Goal: Transaction & Acquisition: Purchase product/service

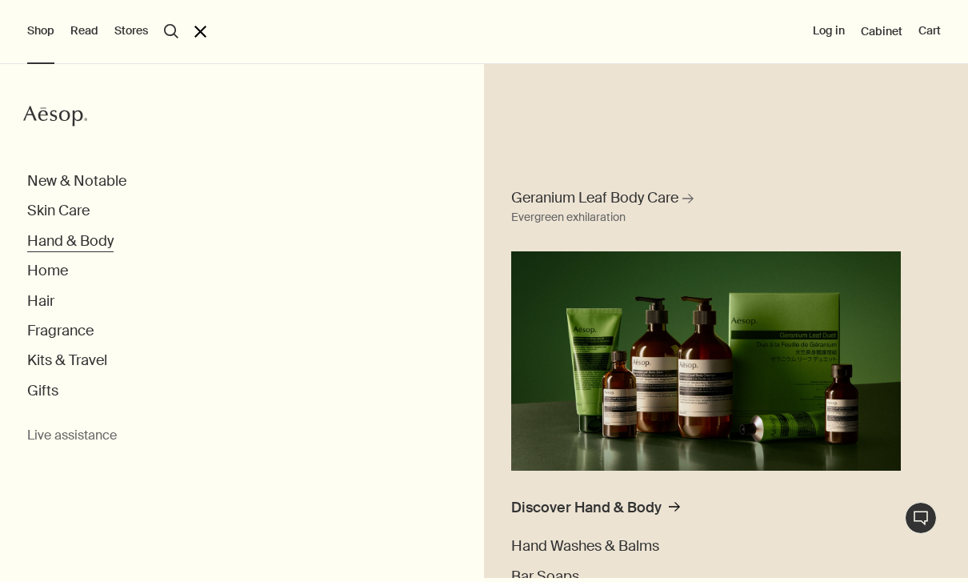
click at [62, 243] on button "Hand & Body" at bounding box center [70, 241] width 86 height 18
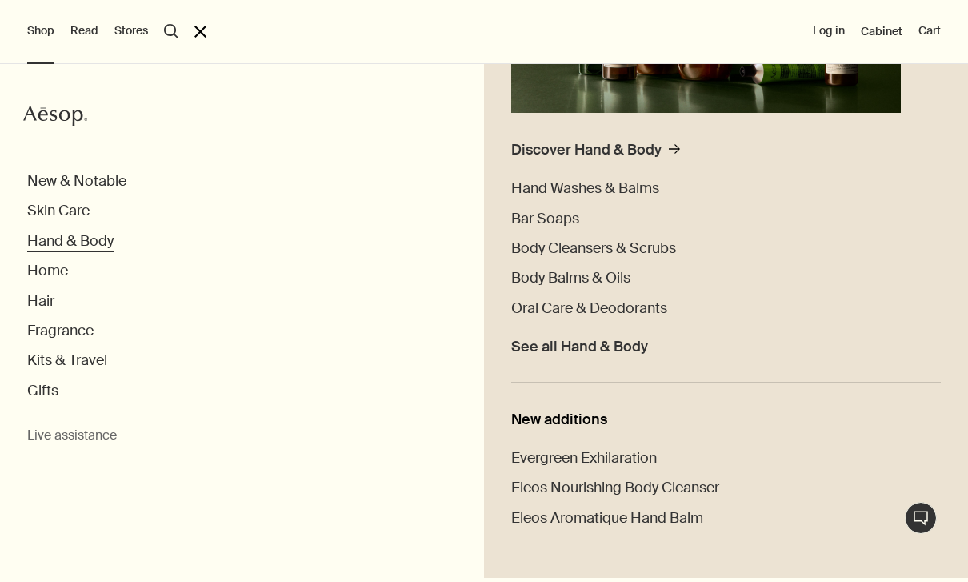
scroll to position [357, 0]
click at [618, 193] on span "Hand Washes & Balms" at bounding box center [585, 188] width 148 height 19
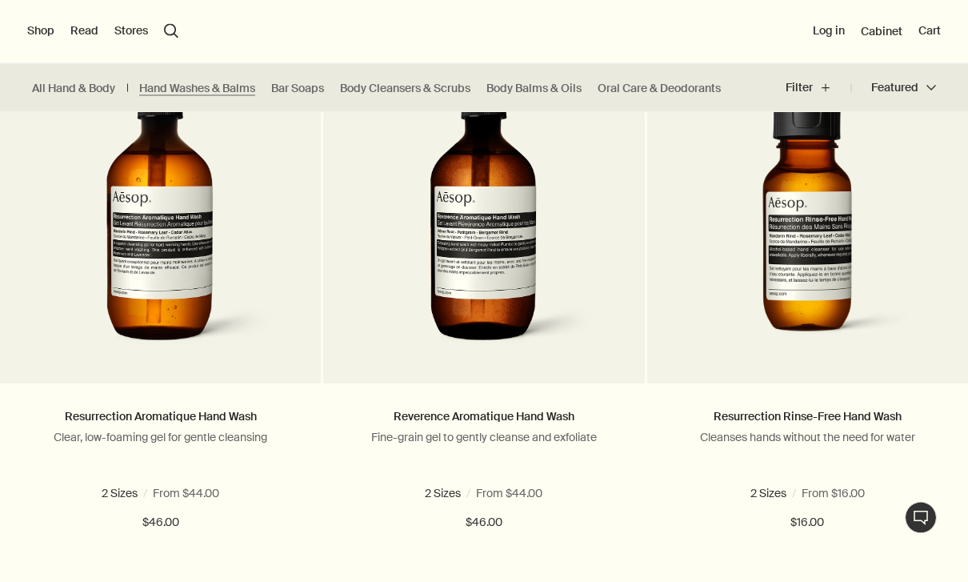
scroll to position [1074, 0]
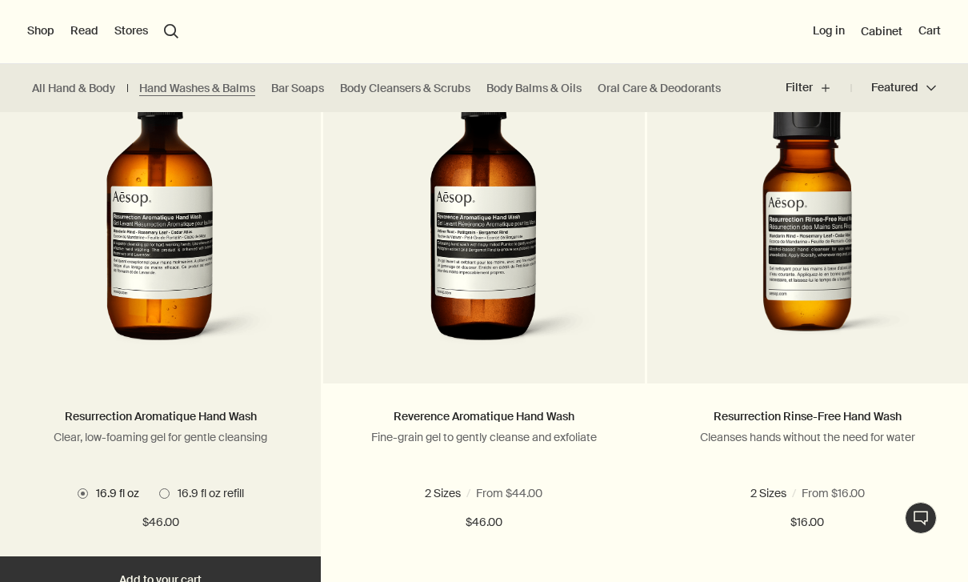
click at [170, 489] on span "16.9 fl oz refill" at bounding box center [207, 493] width 74 height 14
click at [138, 581] on button "Add Add to your cart" at bounding box center [160, 580] width 321 height 48
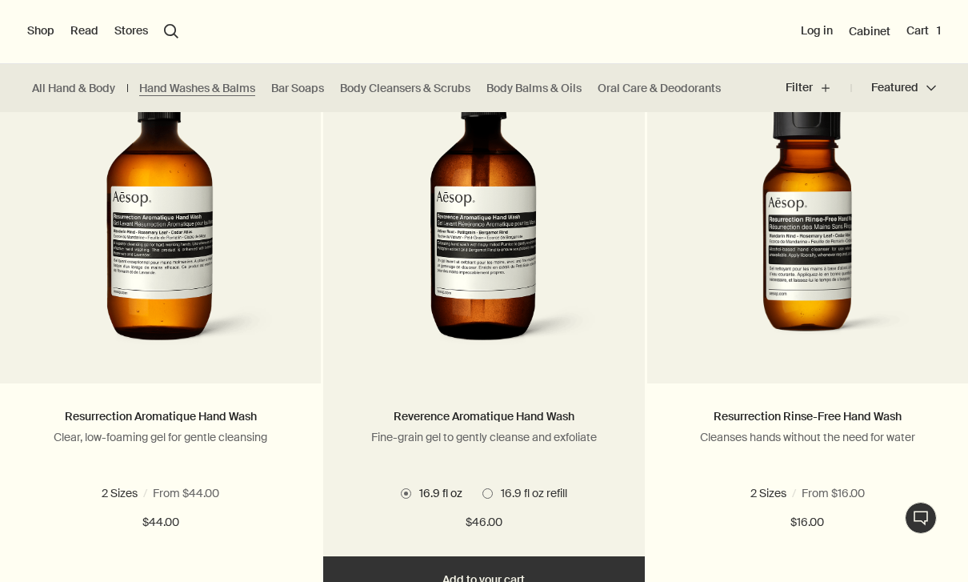
click at [488, 494] on span at bounding box center [487, 493] width 10 height 10
click at [482, 580] on button "Add Add to your cart" at bounding box center [483, 580] width 321 height 48
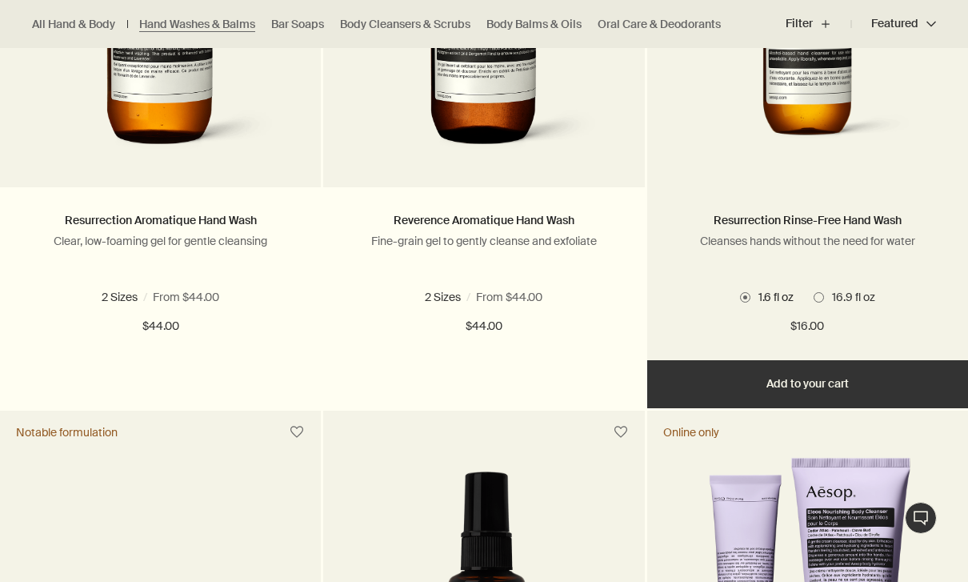
scroll to position [1269, 0]
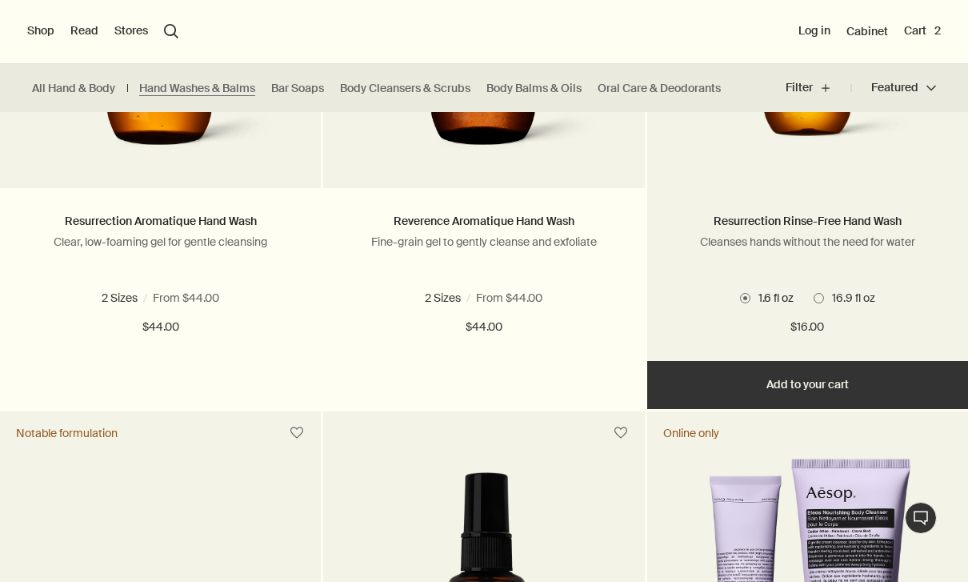
click at [836, 390] on button "Add Add to your cart" at bounding box center [807, 385] width 321 height 48
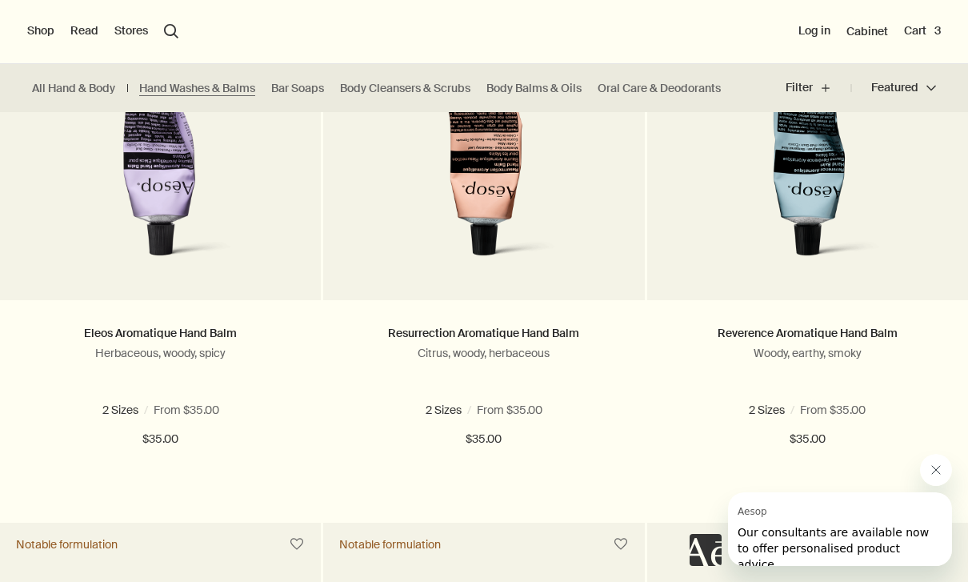
scroll to position [570, 0]
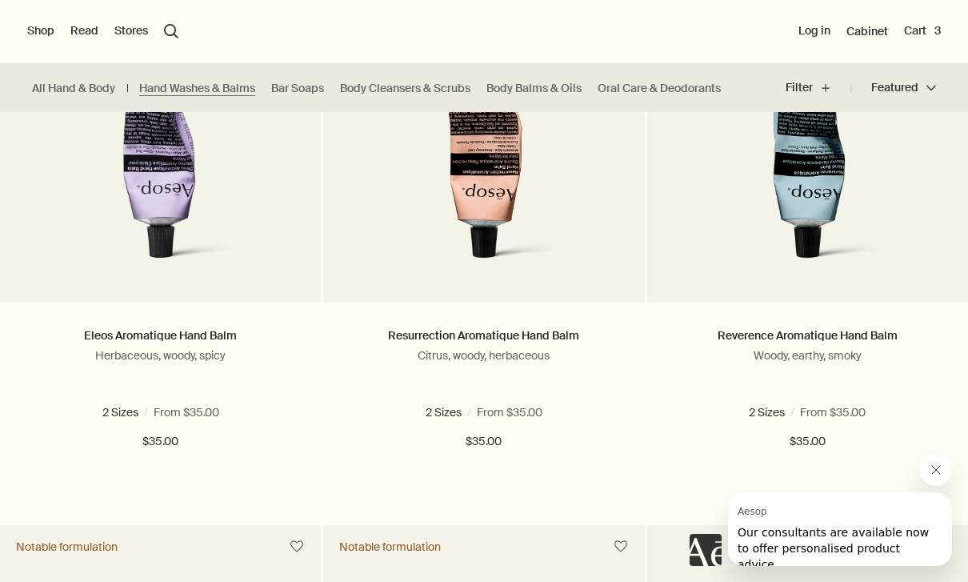
click at [38, 29] on button "Shop" at bounding box center [40, 31] width 27 height 16
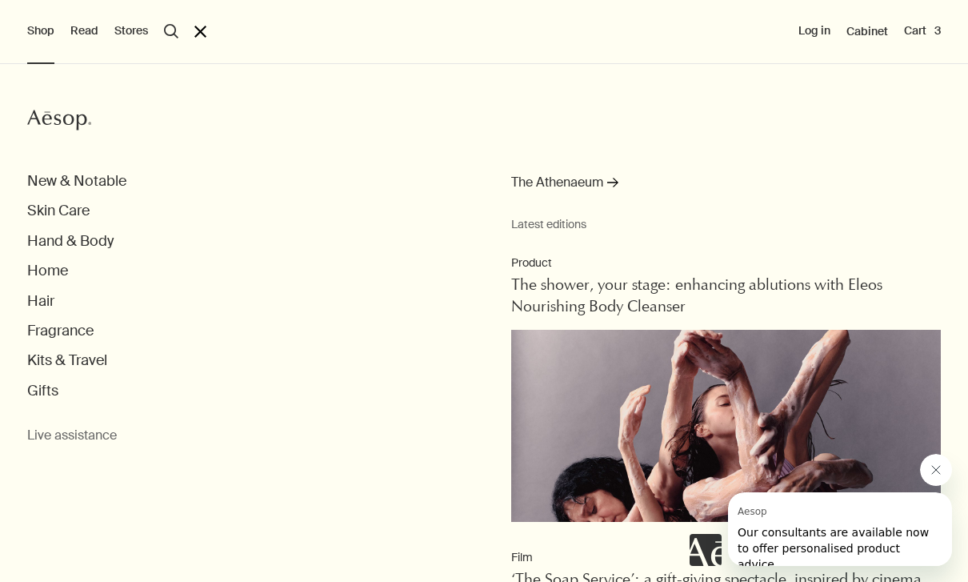
click at [164, 29] on button "search Search" at bounding box center [171, 31] width 14 height 14
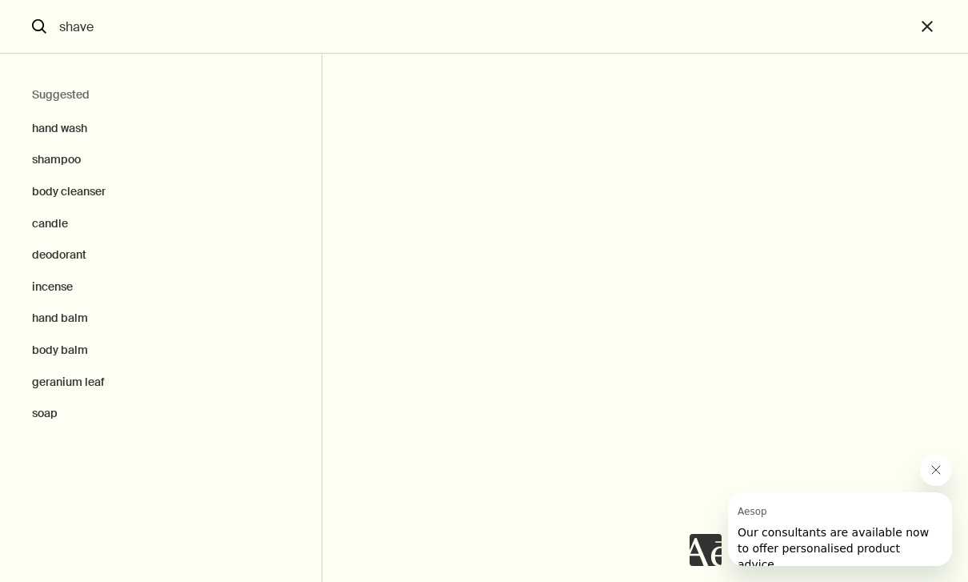
type input "shave"
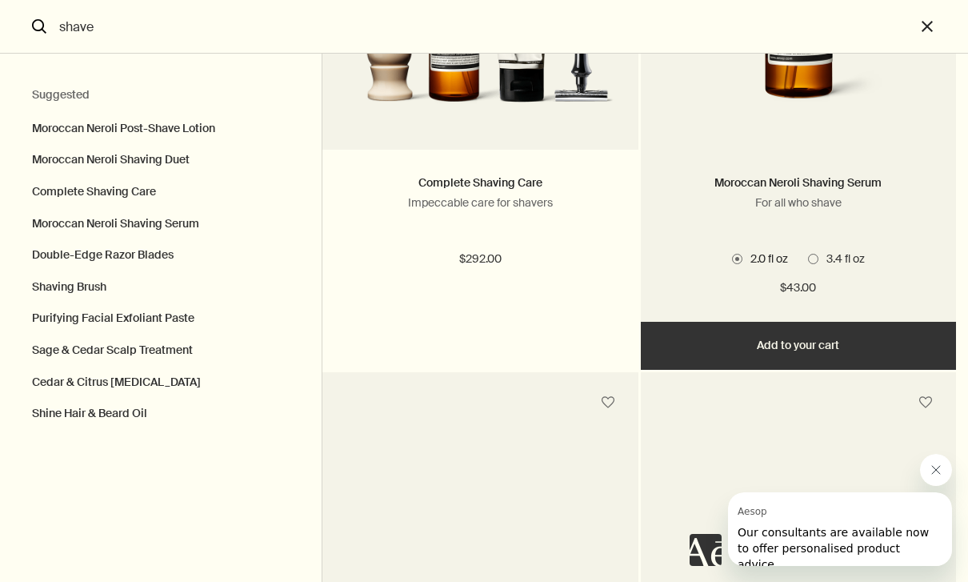
scroll to position [890, 0]
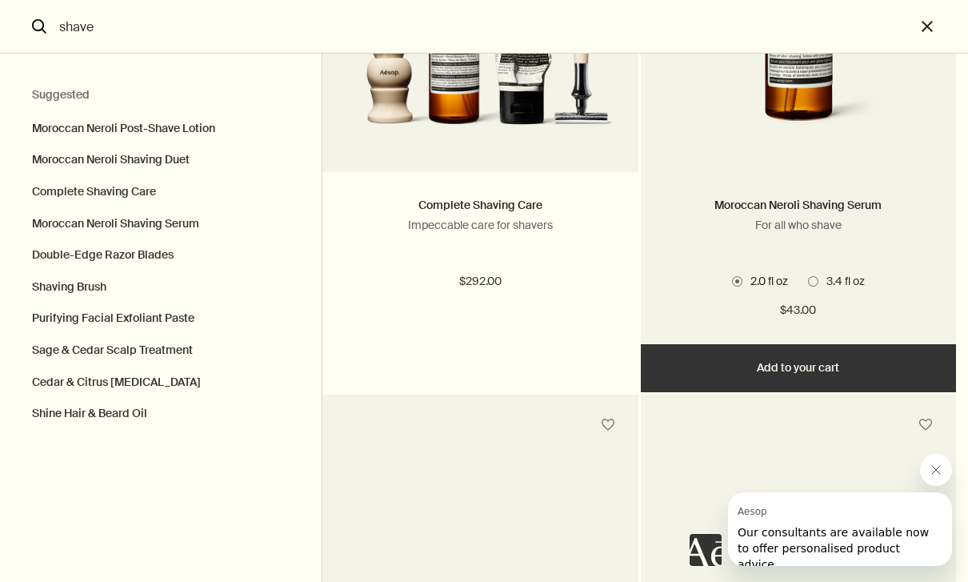
click at [822, 288] on label "3.4 fl oz" at bounding box center [836, 281] width 57 height 14
click at [819, 381] on button "Add Add to your cart" at bounding box center [798, 368] width 315 height 48
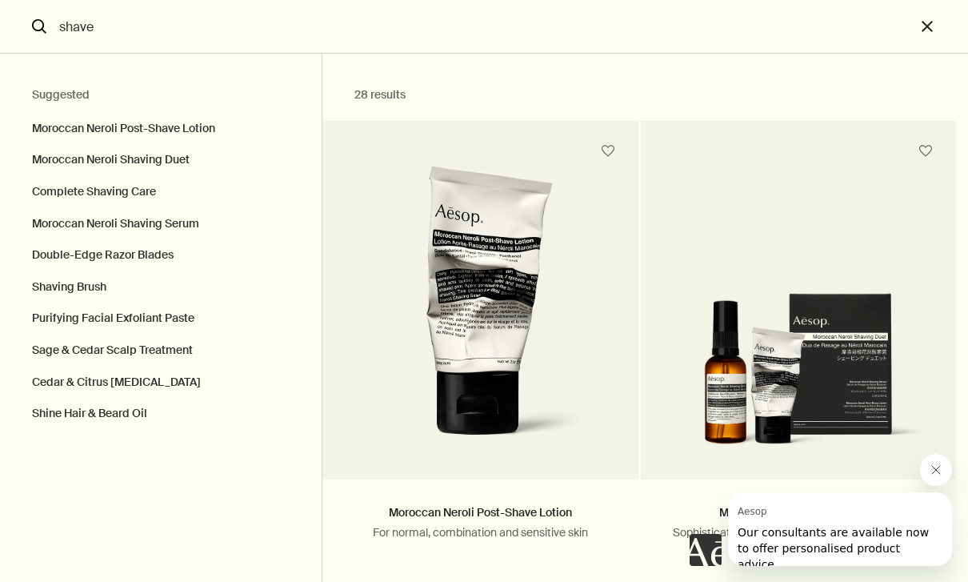
scroll to position [0, 0]
click at [945, 473] on button "Close message from Aesop" at bounding box center [936, 470] width 32 height 32
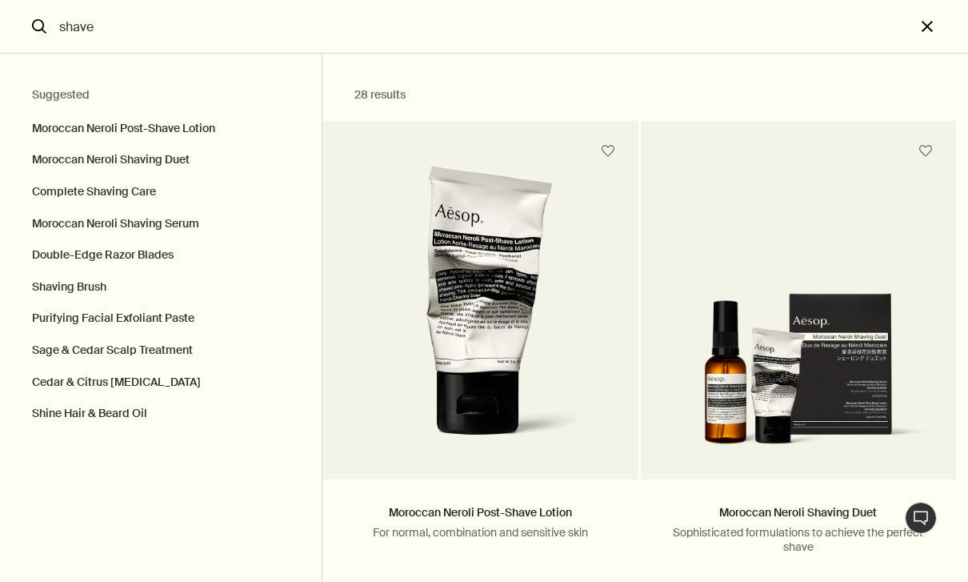
click at [931, 33] on button "close" at bounding box center [941, 27] width 53 height 54
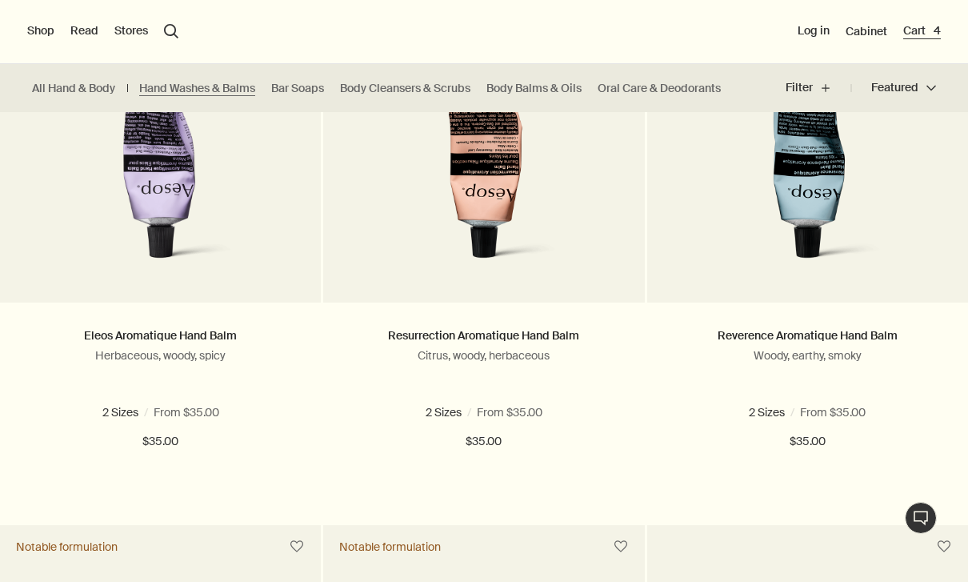
click at [922, 30] on button "Cart 4" at bounding box center [922, 31] width 38 height 16
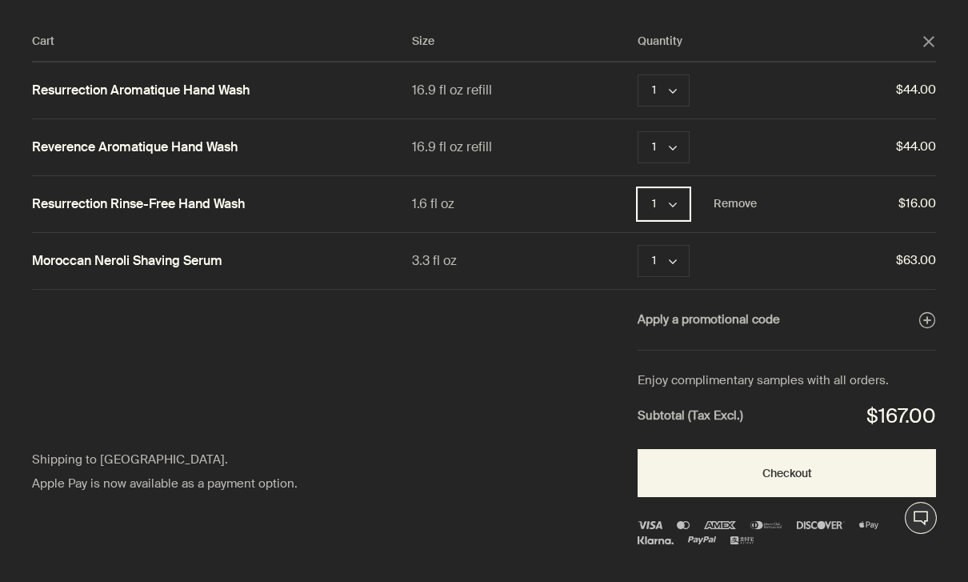
click at [676, 203] on polygon "Quantity 1" at bounding box center [673, 204] width 8 height 5
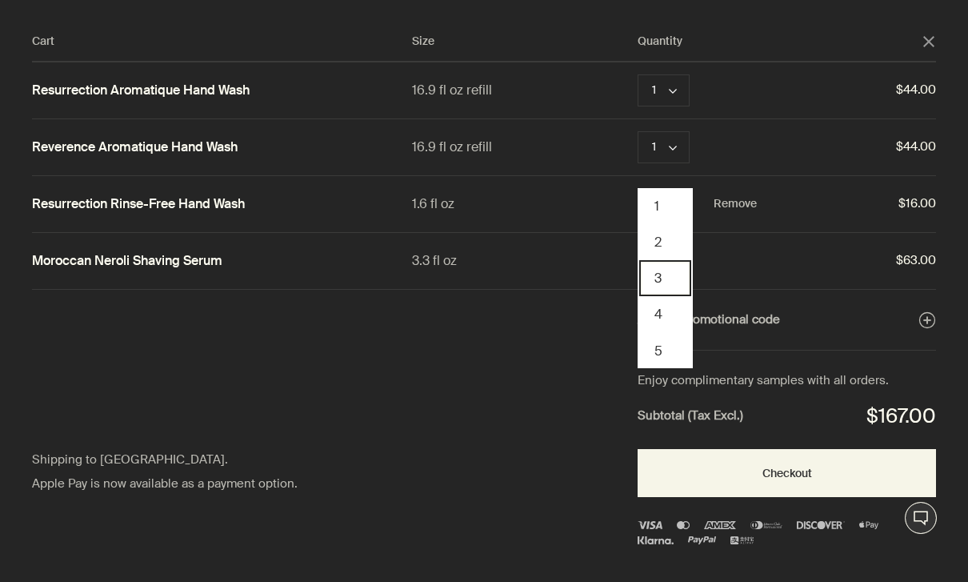
click at [666, 285] on button "3" at bounding box center [665, 278] width 52 height 36
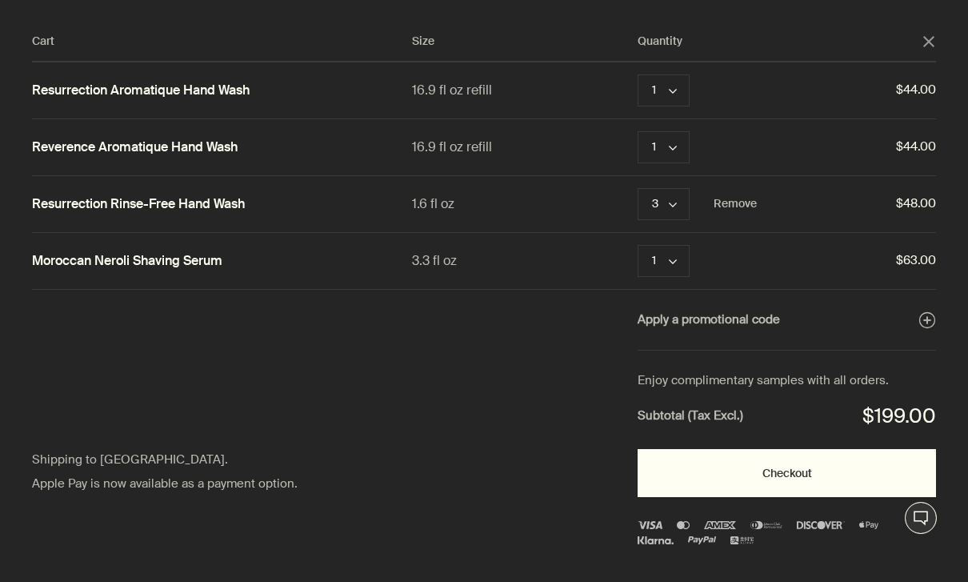
click at [794, 470] on button "Checkout" at bounding box center [787, 473] width 298 height 48
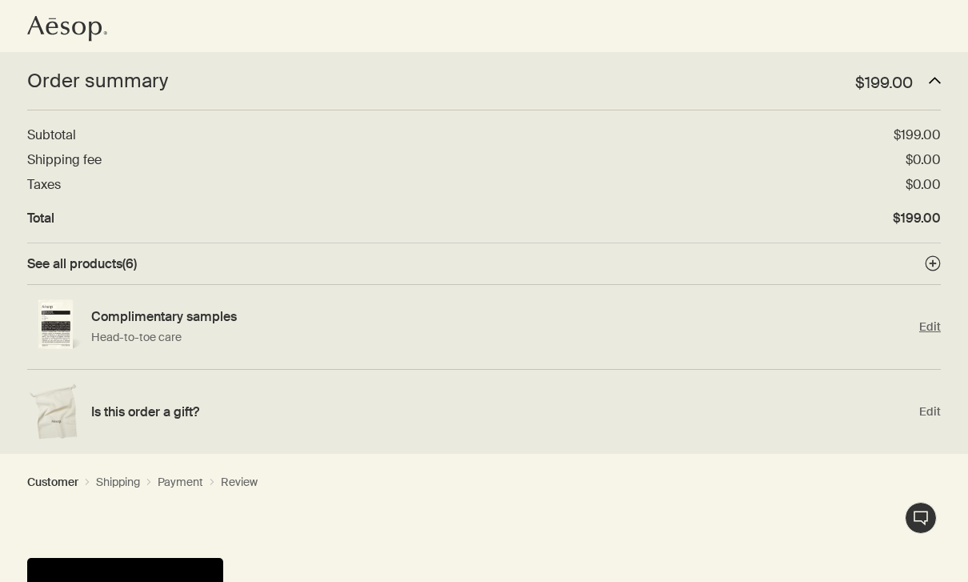
click at [933, 328] on span "Edit" at bounding box center [930, 326] width 22 height 15
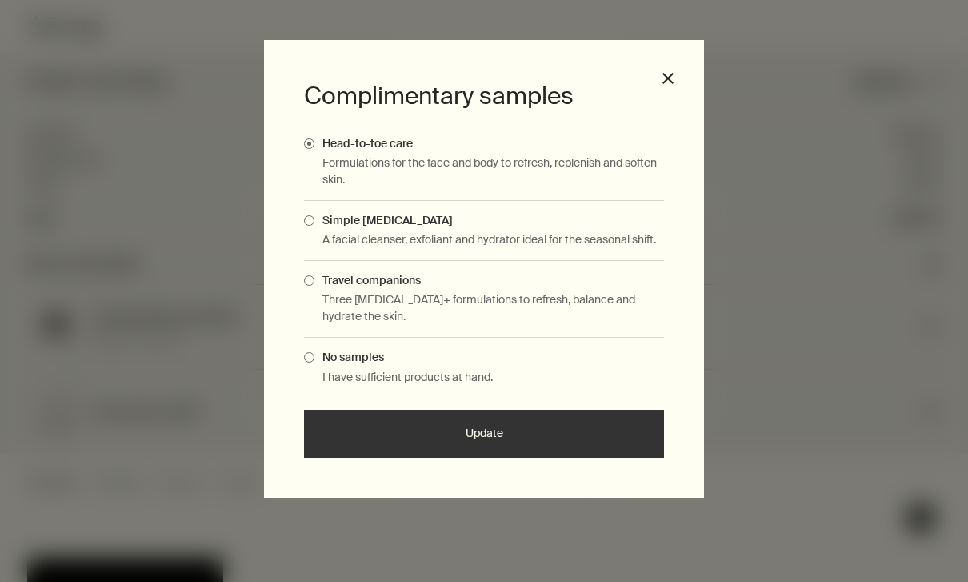
click at [318, 278] on span "Travel companions" at bounding box center [367, 280] width 106 height 14
click at [314, 278] on input "Travel companions" at bounding box center [314, 278] width 0 height 10
click at [490, 436] on button "Update" at bounding box center [484, 434] width 360 height 48
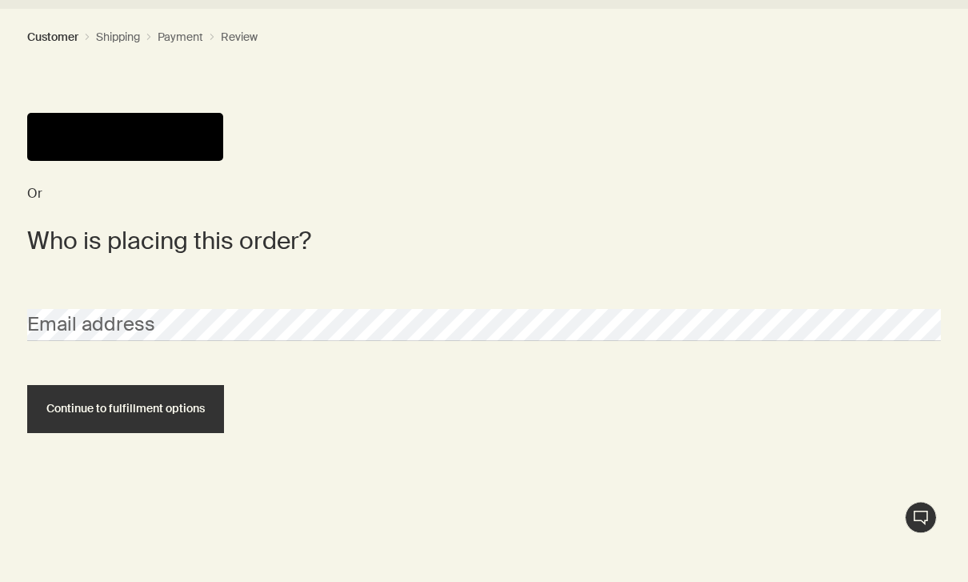
scroll to position [445, 0]
click at [134, 408] on span "Continue to fulfillment options" at bounding box center [125, 408] width 158 height 12
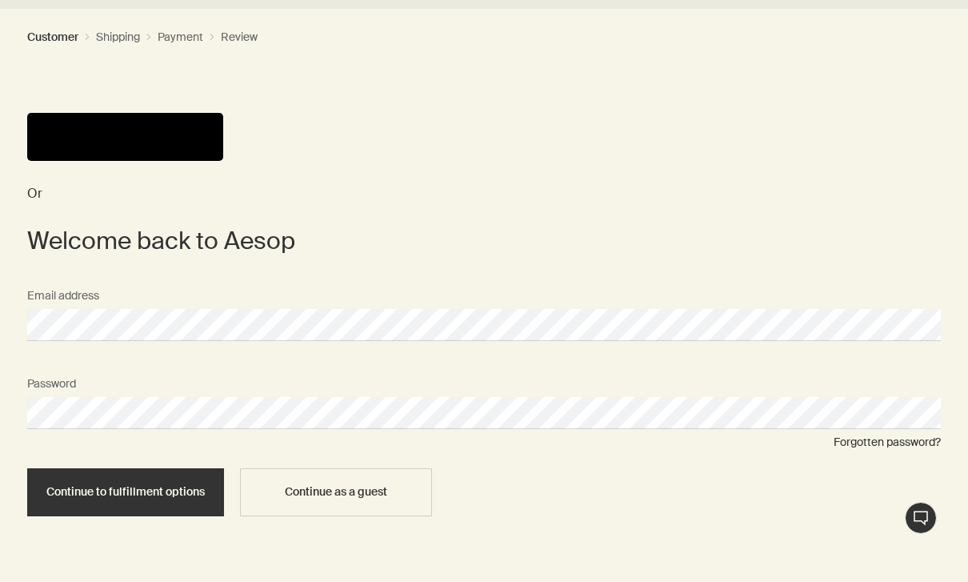
click at [120, 486] on span "Continue to fulfillment options" at bounding box center [125, 492] width 158 height 12
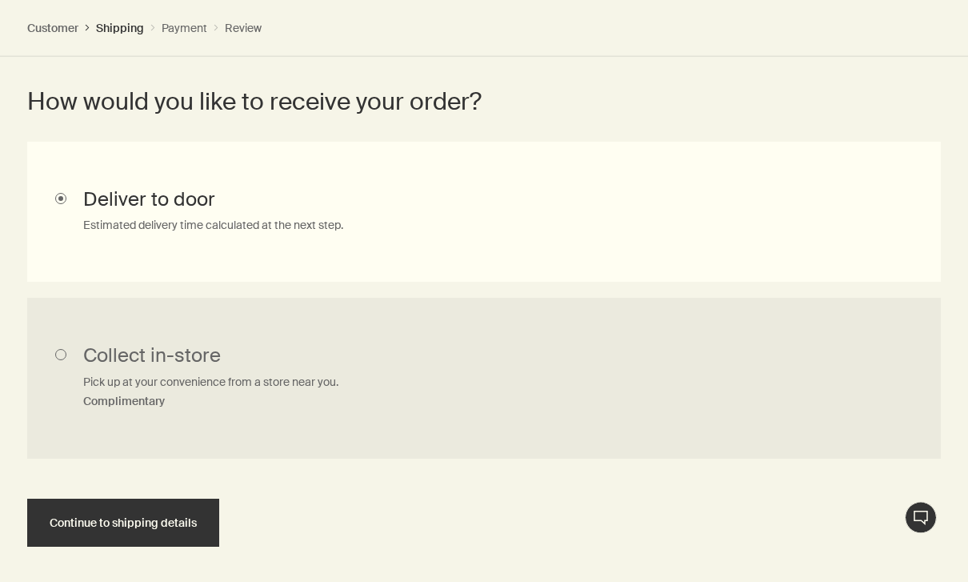
scroll to position [840, 0]
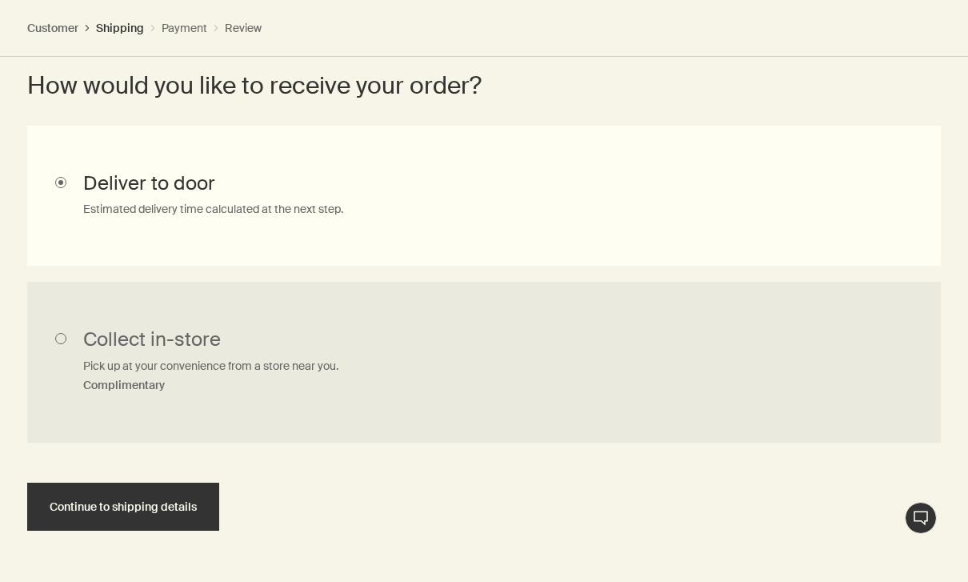
click at [110, 502] on span "Continue to shipping details" at bounding box center [123, 507] width 147 height 12
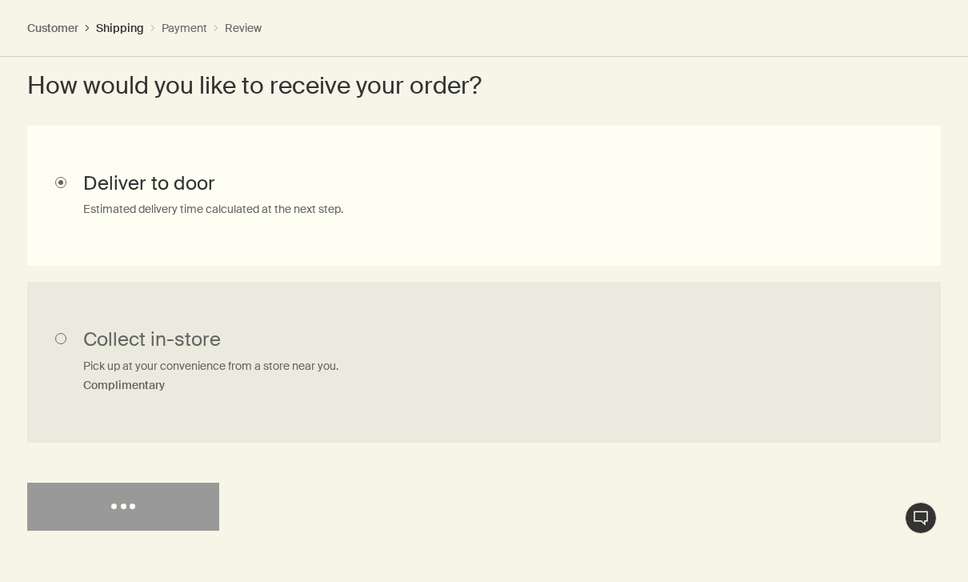
select select "US"
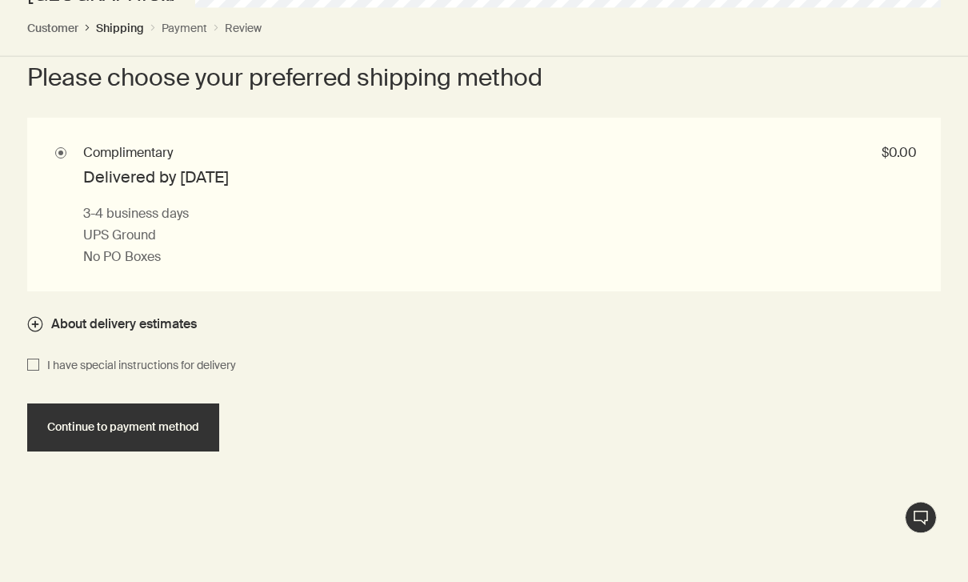
scroll to position [1878, 0]
click at [126, 428] on button "Continue to payment method" at bounding box center [123, 427] width 192 height 48
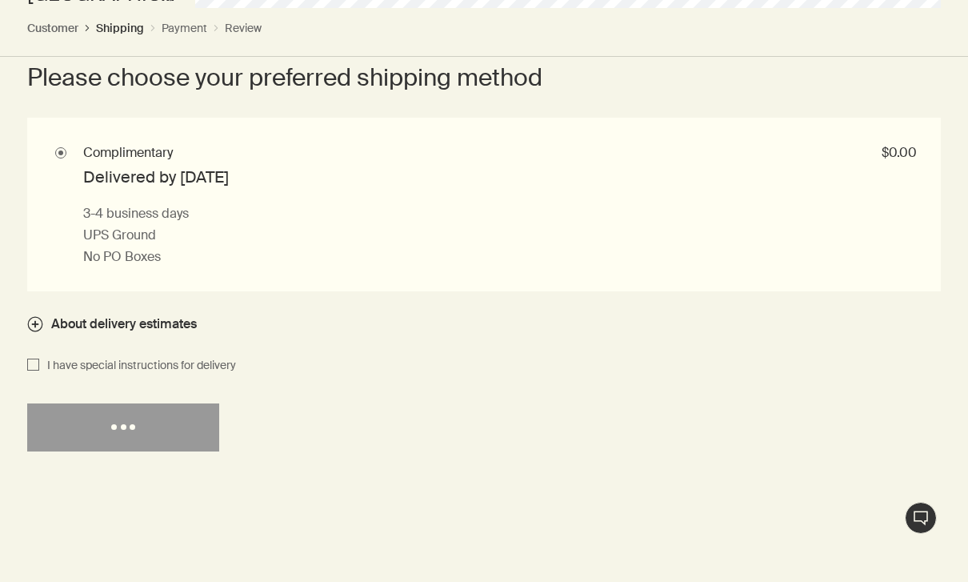
select select "US"
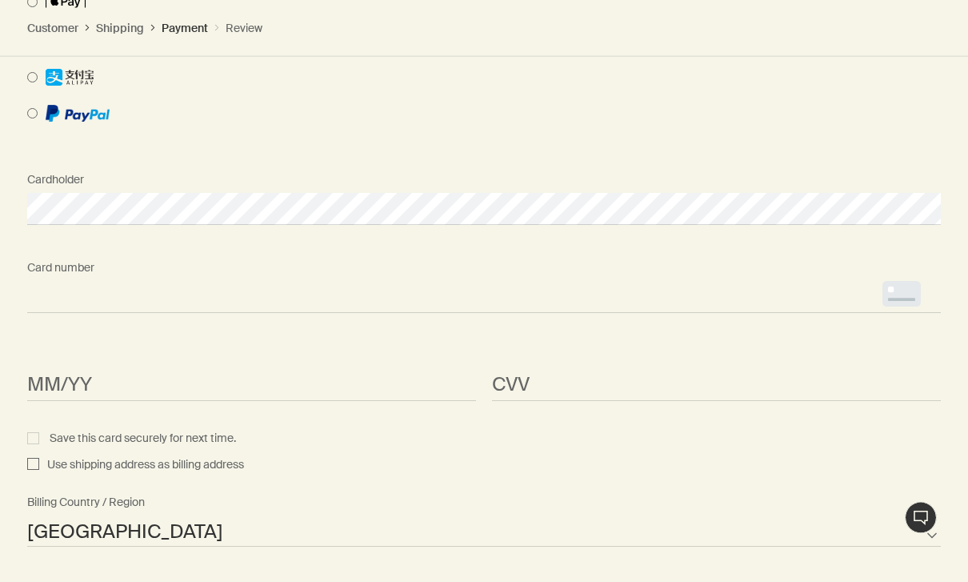
scroll to position [1835, 0]
click at [85, 304] on span "<p>Your browser does not support iframes.</p>" at bounding box center [484, 297] width 914 height 32
click at [129, 395] on span "<p>Your browser does not support iframes.</p>" at bounding box center [251, 385] width 449 height 32
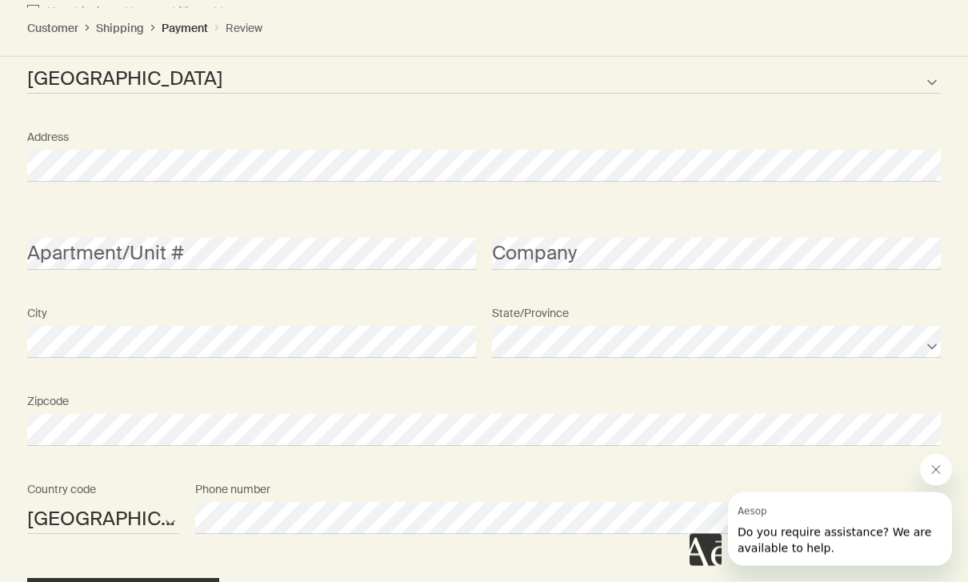
scroll to position [2381, 0]
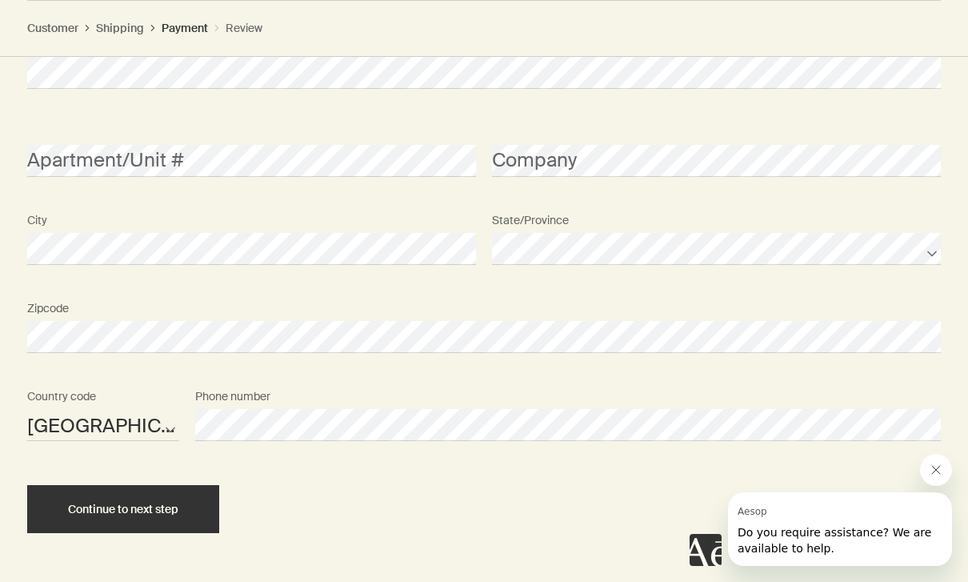
click at [128, 518] on button "Continue to next step" at bounding box center [123, 509] width 192 height 48
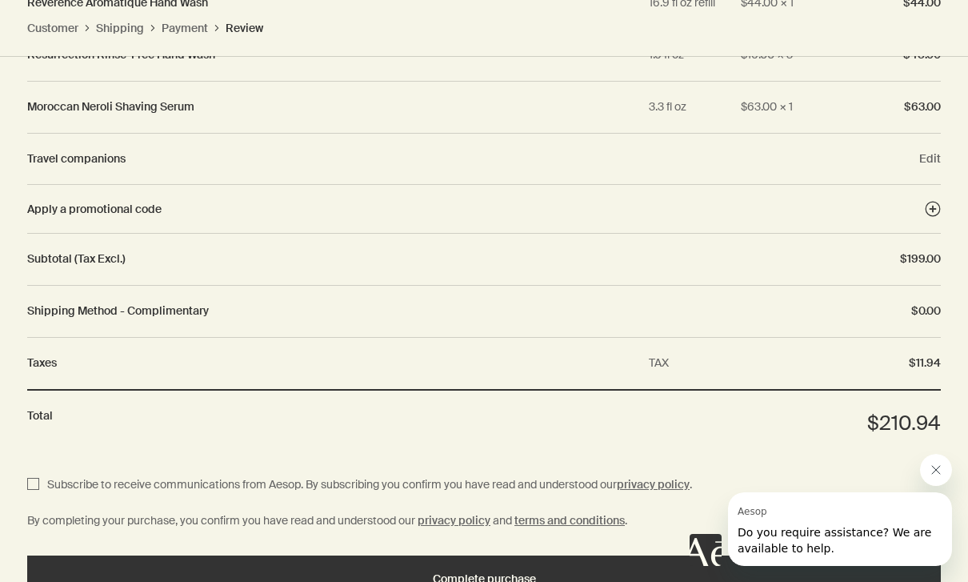
scroll to position [2381, 0]
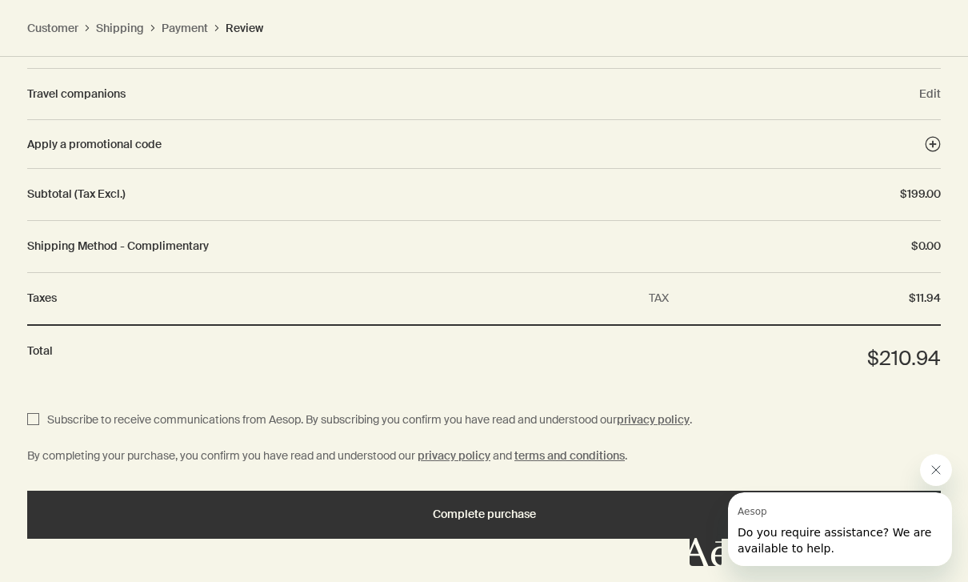
click at [474, 508] on span "Complete purchase" at bounding box center [484, 514] width 103 height 12
